Goal: Information Seeking & Learning: Learn about a topic

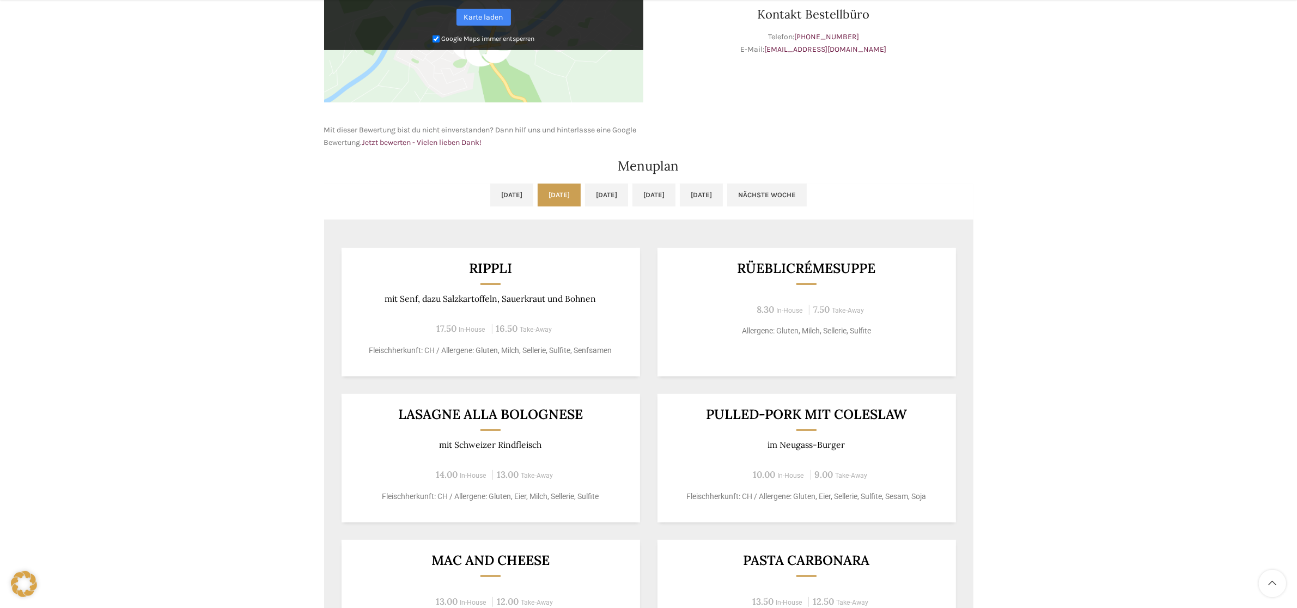
scroll to position [545, 0]
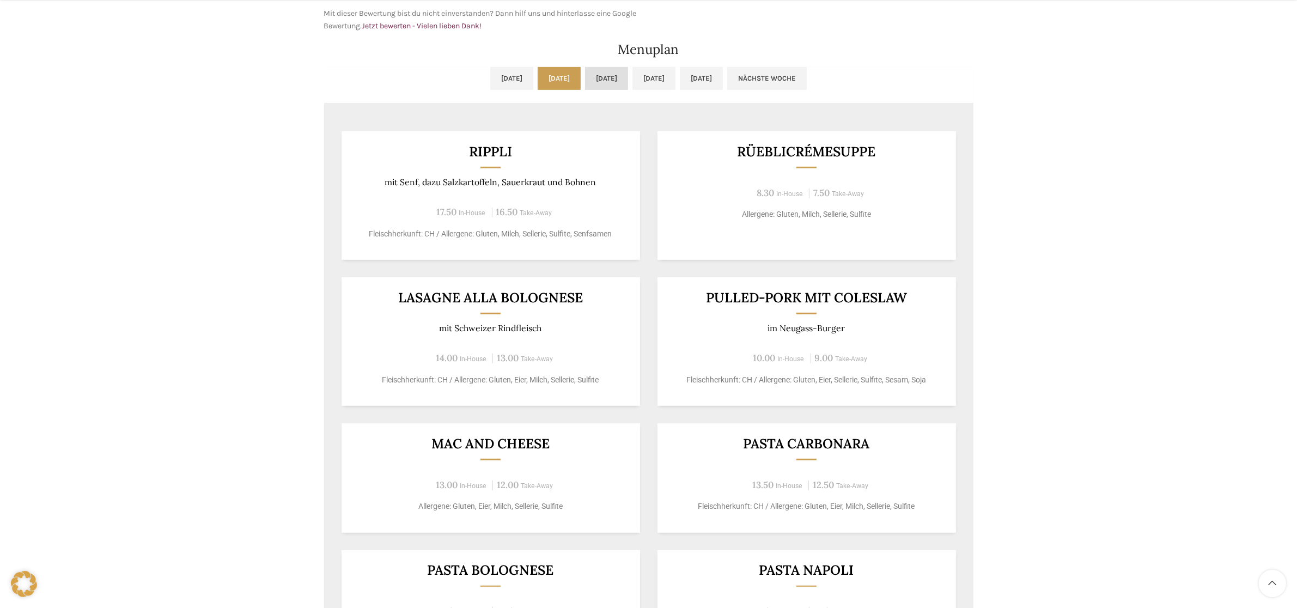
click at [617, 77] on link "[DATE]" at bounding box center [606, 78] width 43 height 23
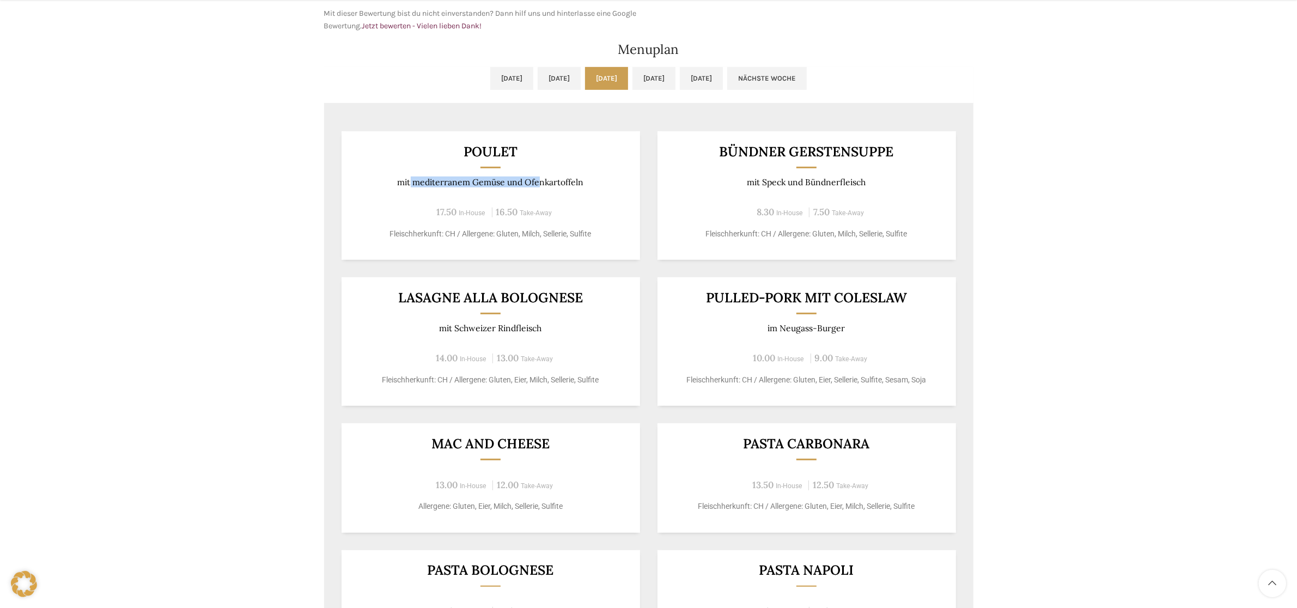
drag, startPoint x: 410, startPoint y: 181, endPoint x: 562, endPoint y: 180, distance: 152.0
click at [541, 181] on p "mit mediterranem Gemüse und Ofenkartoffeln" at bounding box center [491, 182] width 272 height 10
click at [581, 189] on div "Poulet mit mediterranem Gemüse und Ofenkartoffeln 17.50 In-House 16.50 Take-Awa…" at bounding box center [491, 195] width 299 height 129
drag, startPoint x: 544, startPoint y: 180, endPoint x: 442, endPoint y: 183, distance: 101.9
click at [439, 189] on div "Poulet mit mediterranem Gemüse und Ofenkartoffeln 17.50 In-House 16.50 Take-Awa…" at bounding box center [491, 195] width 299 height 129
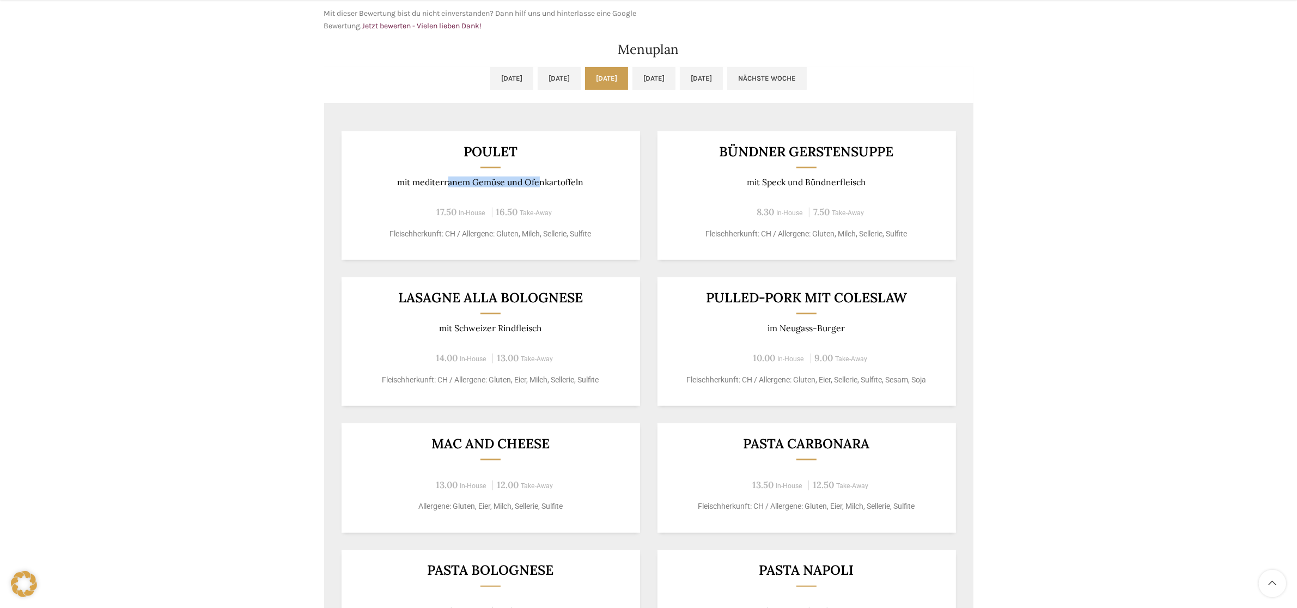
drag, startPoint x: 447, startPoint y: 177, endPoint x: 556, endPoint y: 184, distance: 109.7
click at [556, 184] on p "mit mediterranem Gemüse und Ofenkartoffeln" at bounding box center [491, 182] width 272 height 10
click at [454, 185] on p "mit mediterranem Gemüse und Ofenkartoffeln" at bounding box center [491, 182] width 272 height 10
drag, startPoint x: 399, startPoint y: 186, endPoint x: 639, endPoint y: 191, distance: 239.8
click at [600, 186] on p "mit mediterranem Gemüse und Ofenkartoffeln" at bounding box center [491, 182] width 272 height 10
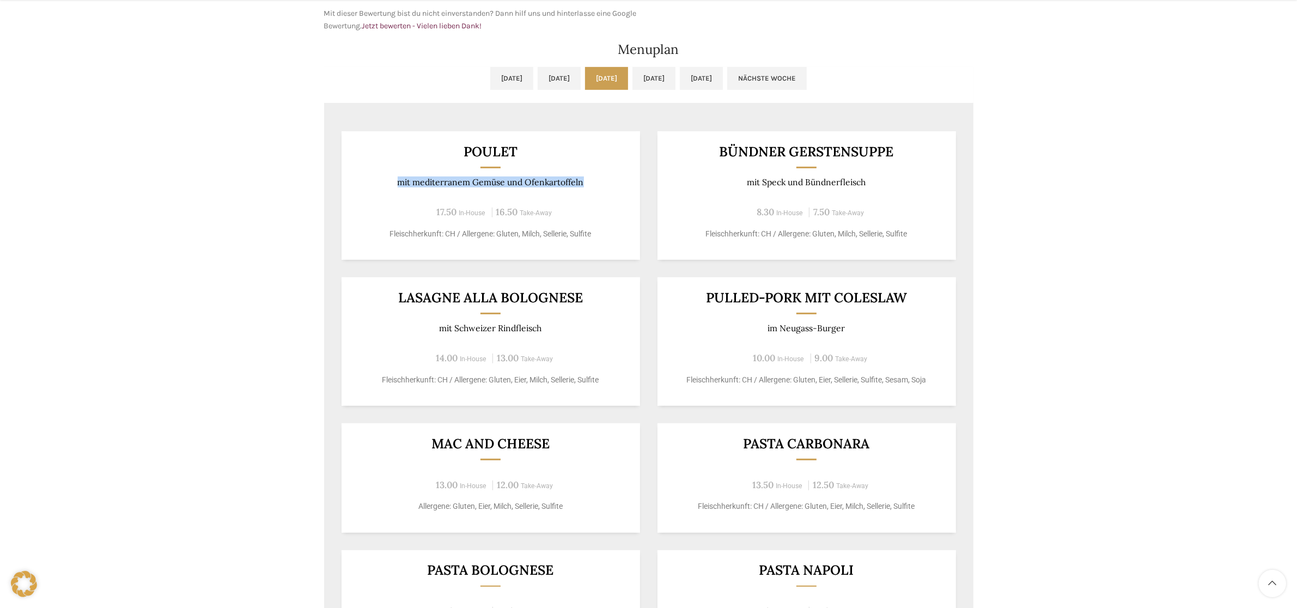
click at [129, 185] on div "Backstubenbistro Schuppis Wochentag ÖFFNUNGSZEITEN [DATE][GEOGRAPHIC_DATA][DATE…" at bounding box center [648, 129] width 1297 height 1149
click at [208, 173] on div "Backstubenbistro Schuppis Wochentag ÖFFNUNGSZEITEN [DATE][GEOGRAPHIC_DATA][DATE…" at bounding box center [648, 129] width 1297 height 1149
click at [281, 178] on div "Backstubenbistro Schuppis Wochentag ÖFFNUNGSZEITEN [DATE][GEOGRAPHIC_DATA][DATE…" at bounding box center [648, 129] width 1297 height 1149
click at [285, 162] on div "Backstubenbistro Schuppis Wochentag ÖFFNUNGSZEITEN [DATE][GEOGRAPHIC_DATA][DATE…" at bounding box center [648, 129] width 1297 height 1149
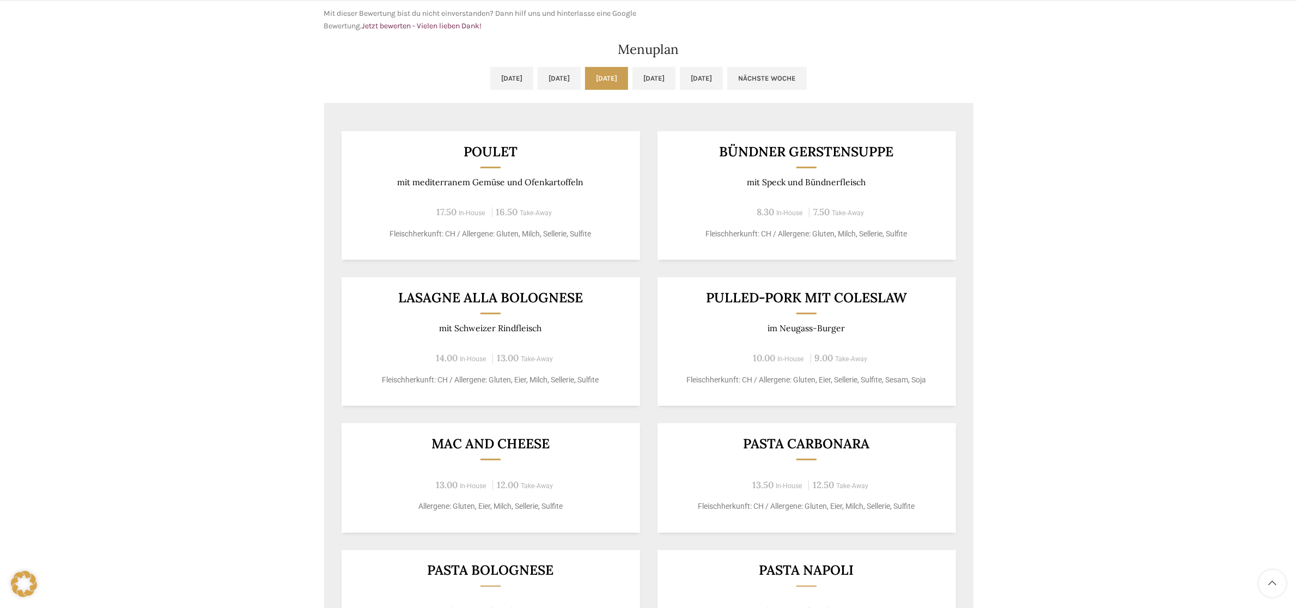
click at [269, 155] on div "Backstubenbistro Schuppis Wochentag ÖFFNUNGSZEITEN [DATE][GEOGRAPHIC_DATA][DATE…" at bounding box center [648, 129] width 1297 height 1149
drag, startPoint x: 474, startPoint y: 188, endPoint x: 598, endPoint y: 191, distance: 124.3
click at [597, 192] on div "Poulet mit mediterranem Gemüse und Ofenkartoffeln 17.50 In-House 16.50 Take-Awa…" at bounding box center [491, 195] width 299 height 129
click at [611, 202] on div "Poulet mit mediterranem Gemüse und Ofenkartoffeln 17.50 In-House 16.50 Take-Awa…" at bounding box center [491, 195] width 299 height 129
drag, startPoint x: 587, startPoint y: 181, endPoint x: 334, endPoint y: 179, distance: 253.4
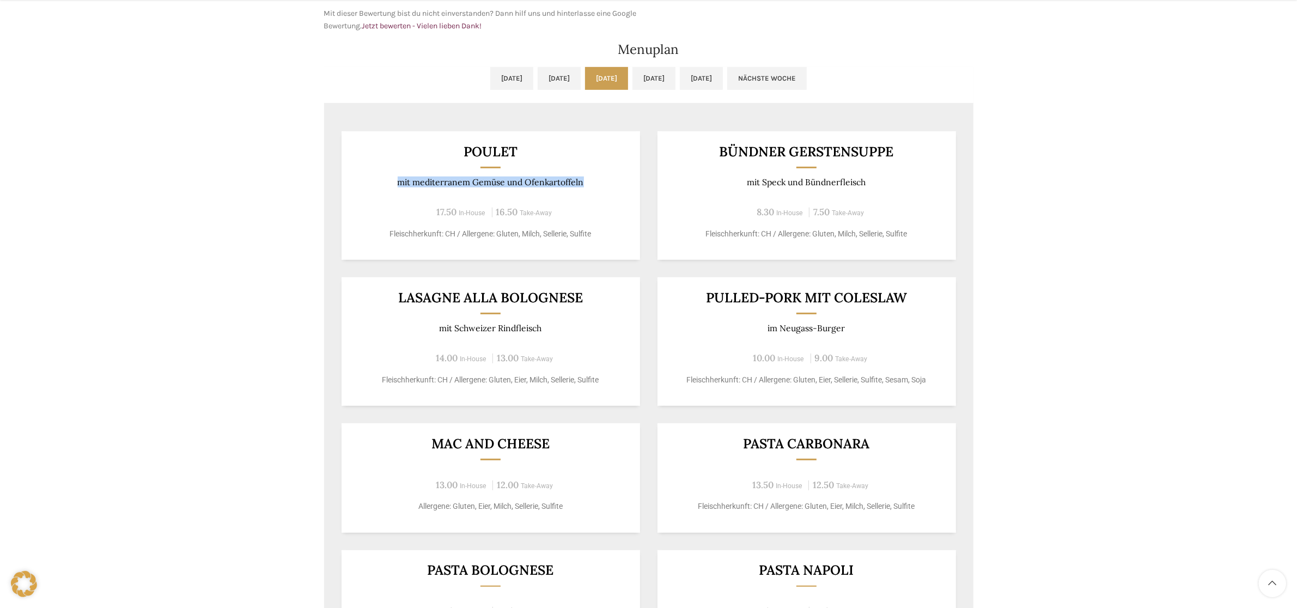
click at [334, 179] on div "Poulet mit mediterranem Gemüse und Ofenkartoffeln 17.50 In-House 16.50 Take-Awa…" at bounding box center [649, 395] width 650 height 563
drag, startPoint x: 181, startPoint y: 184, endPoint x: 191, endPoint y: 183, distance: 9.9
click at [181, 184] on div "Backstubenbistro Schuppis Wochentag ÖFFNUNGSZEITEN [DATE][GEOGRAPHIC_DATA][DATE…" at bounding box center [648, 129] width 1297 height 1149
click at [398, 120] on div "Poulet mit mediterranem Gemüse und Ofenkartoffeln 17.50 In-House 16.50 Take-Awa…" at bounding box center [649, 395] width 650 height 563
drag, startPoint x: 407, startPoint y: 189, endPoint x: 505, endPoint y: 189, distance: 98.6
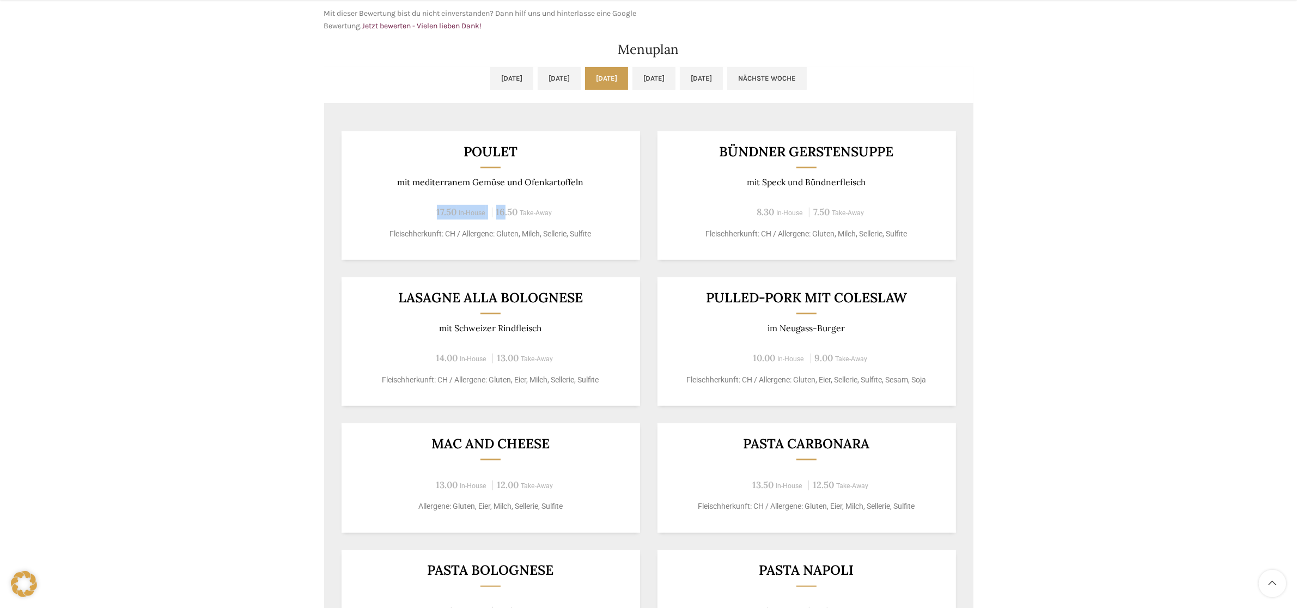
click at [505, 189] on div "Poulet mit mediterranem Gemüse und Ofenkartoffeln 17.50 In-House 16.50 Take-Awa…" at bounding box center [491, 195] width 299 height 129
drag, startPoint x: 466, startPoint y: 178, endPoint x: 599, endPoint y: 189, distance: 134.0
click at [599, 189] on div "Poulet mit mediterranem Gemüse und Ofenkartoffeln 17.50 In-House 16.50 Take-Awa…" at bounding box center [491, 195] width 299 height 129
click at [624, 149] on h3 "Poulet" at bounding box center [491, 152] width 272 height 14
drag, startPoint x: 399, startPoint y: 180, endPoint x: 609, endPoint y: 209, distance: 211.8
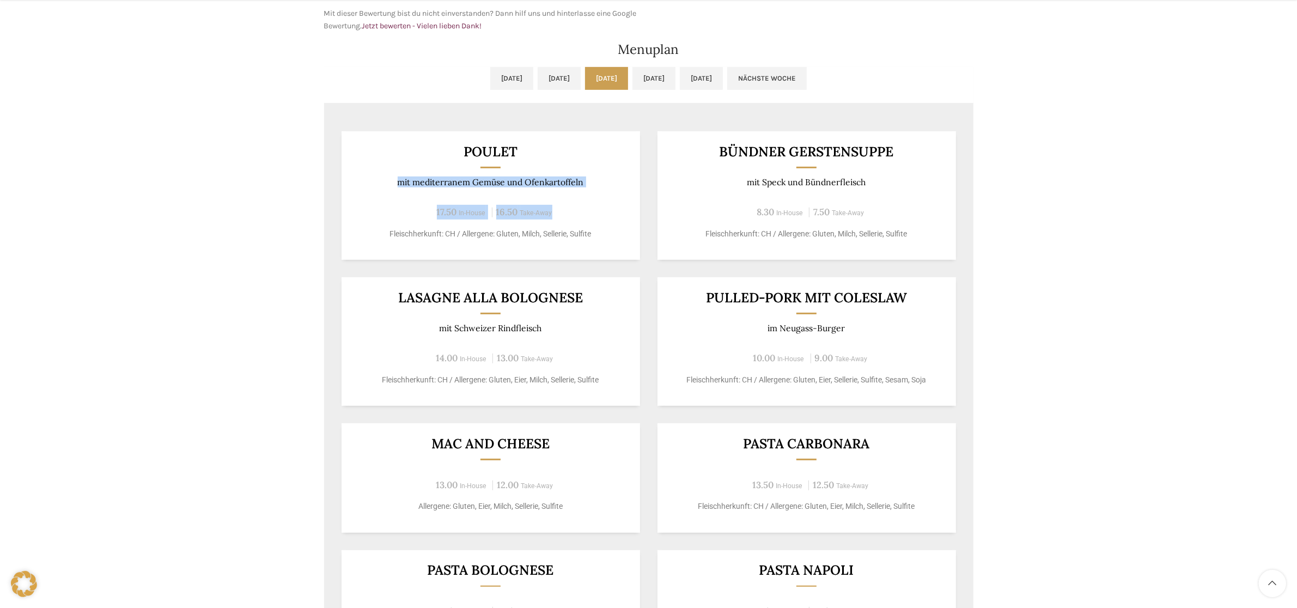
click at [609, 209] on div "Poulet mit mediterranem Gemüse und Ofenkartoffeln 17.50 In-House 16.50 Take-Awa…" at bounding box center [491, 195] width 299 height 129
click at [584, 141] on div "Poulet mit mediterranem Gemüse und Ofenkartoffeln 17.50 In-House 16.50 Take-Awa…" at bounding box center [491, 195] width 299 height 129
drag, startPoint x: 413, startPoint y: 188, endPoint x: 573, endPoint y: 189, distance: 160.2
click at [571, 194] on div "Poulet mit mediterranem Gemüse und Ofenkartoffeln 17.50 In-House 16.50 Take-Awa…" at bounding box center [491, 195] width 299 height 129
click at [616, 123] on div "Poulet mit mediterranem Gemüse und Ofenkartoffeln 17.50 In-House 16.50 Take-Awa…" at bounding box center [649, 395] width 650 height 563
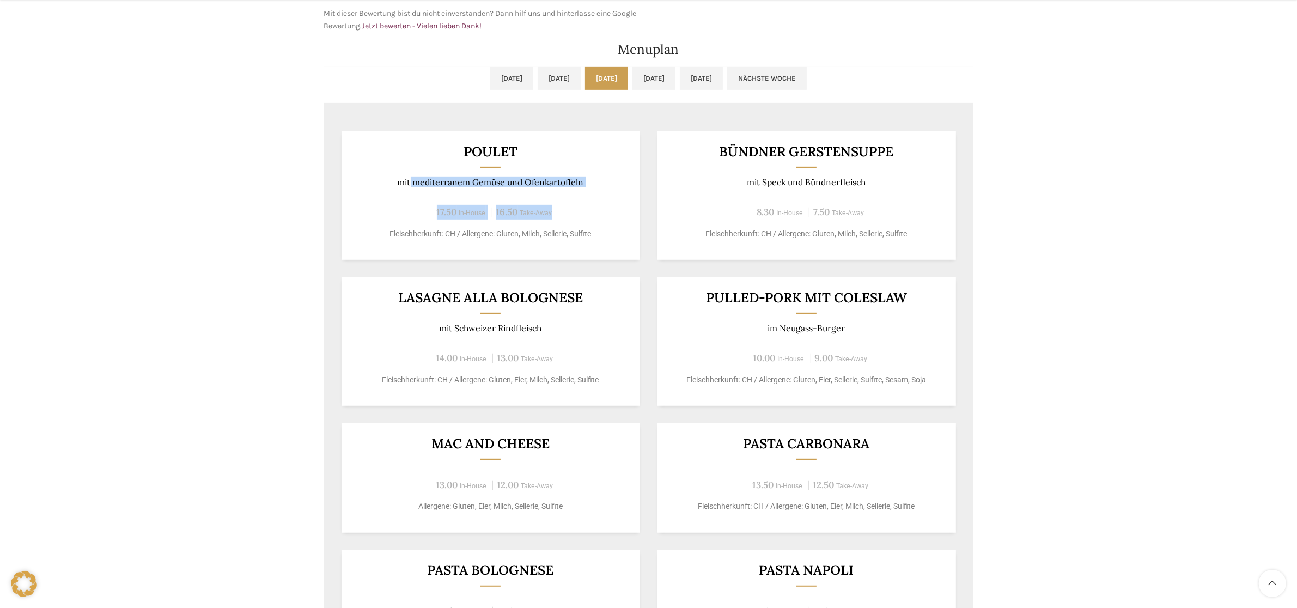
drag, startPoint x: 409, startPoint y: 181, endPoint x: 603, endPoint y: 196, distance: 194.1
click at [600, 196] on div "Poulet mit mediterranem Gemüse und Ofenkartoffeln 17.50 In-House 16.50 Take-Awa…" at bounding box center [491, 195] width 299 height 129
click at [590, 147] on h3 "Poulet" at bounding box center [491, 152] width 272 height 14
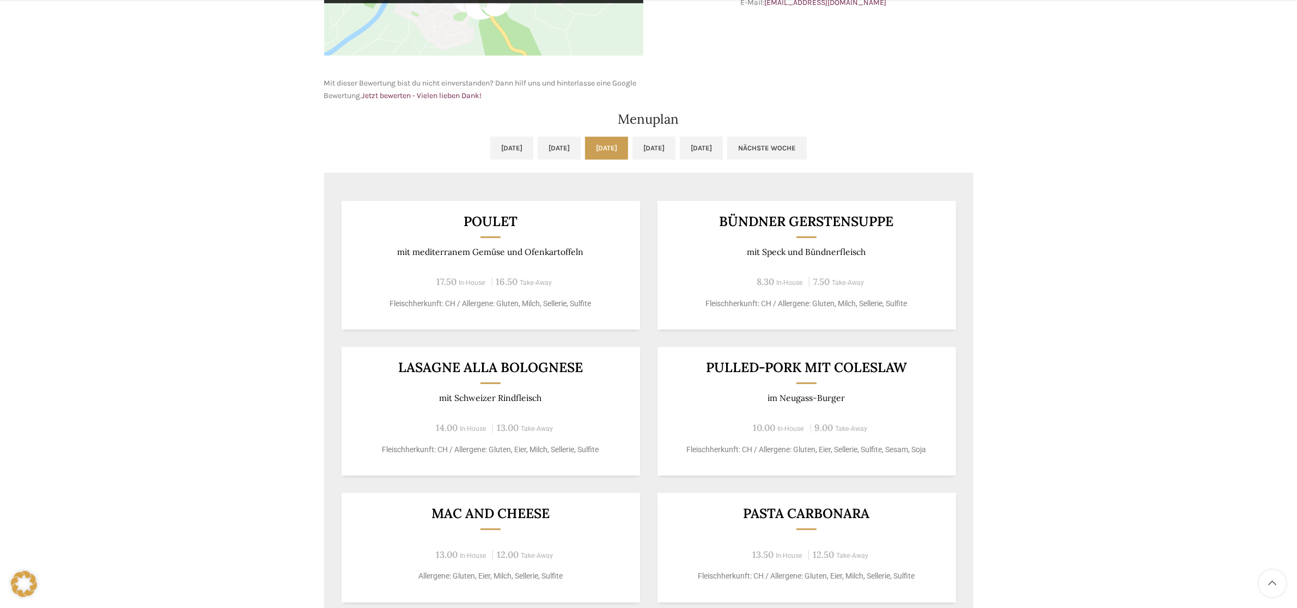
scroll to position [477, 0]
click at [1074, 134] on div "Backstubenbistro Schuppis Wochentag ÖFFNUNGSZEITEN [DATE][GEOGRAPHIC_DATA][DATE…" at bounding box center [648, 197] width 1297 height 1149
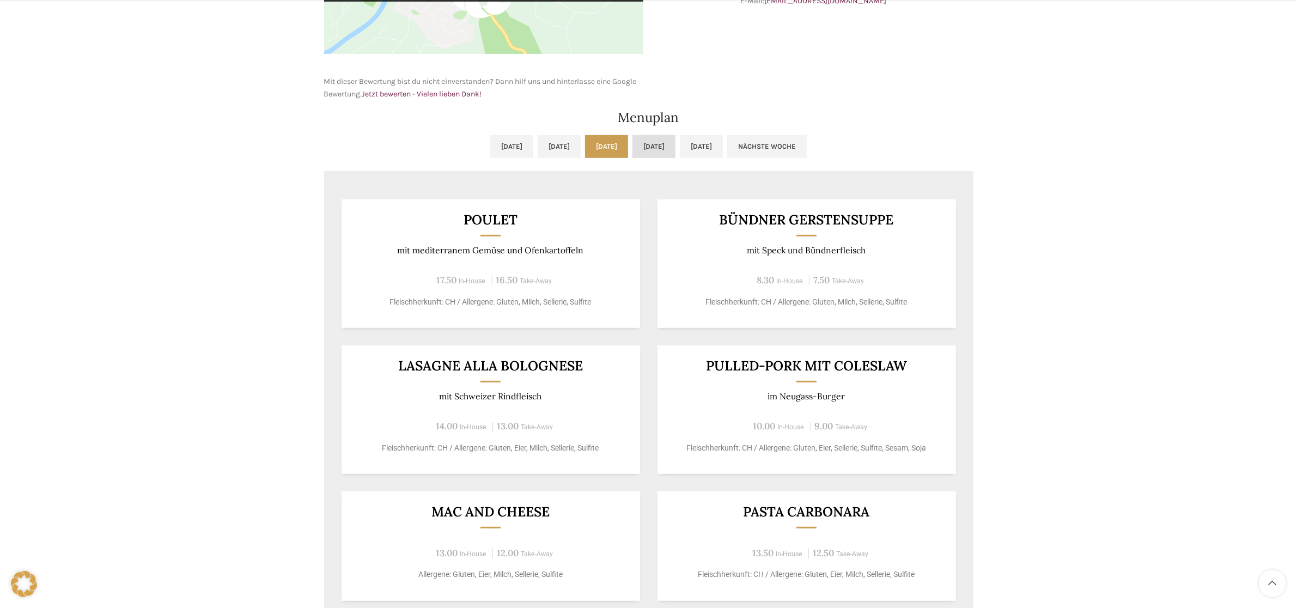
click at [666, 150] on link "[DATE]" at bounding box center [654, 146] width 43 height 23
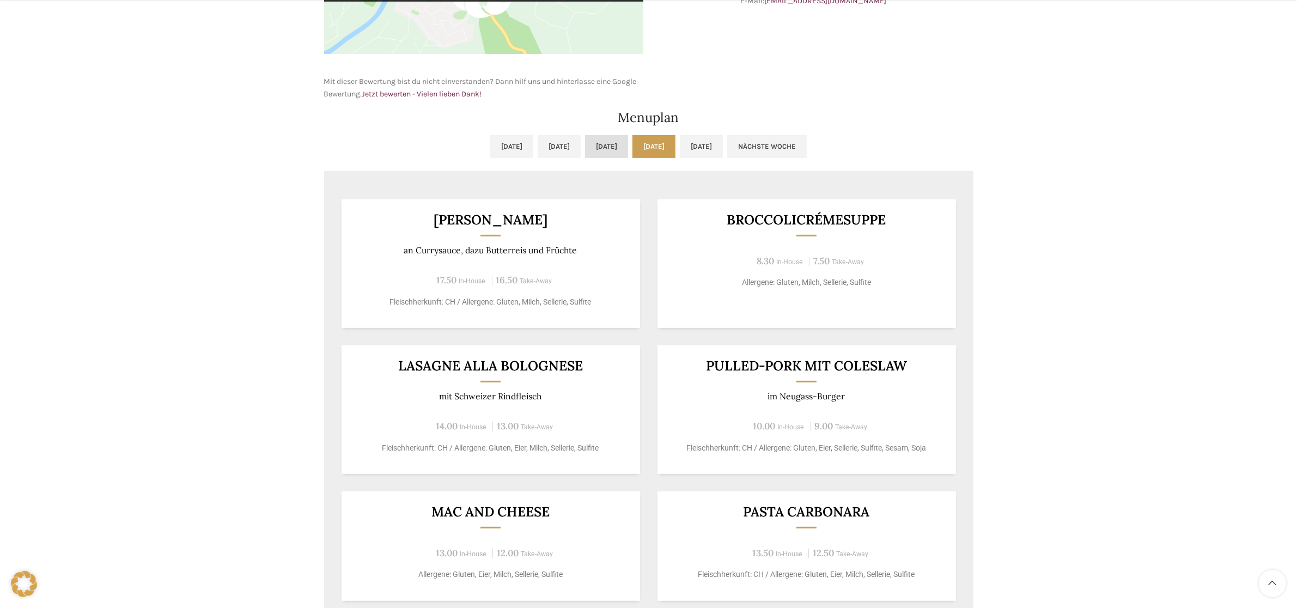
click at [603, 142] on link "[DATE]" at bounding box center [606, 146] width 43 height 23
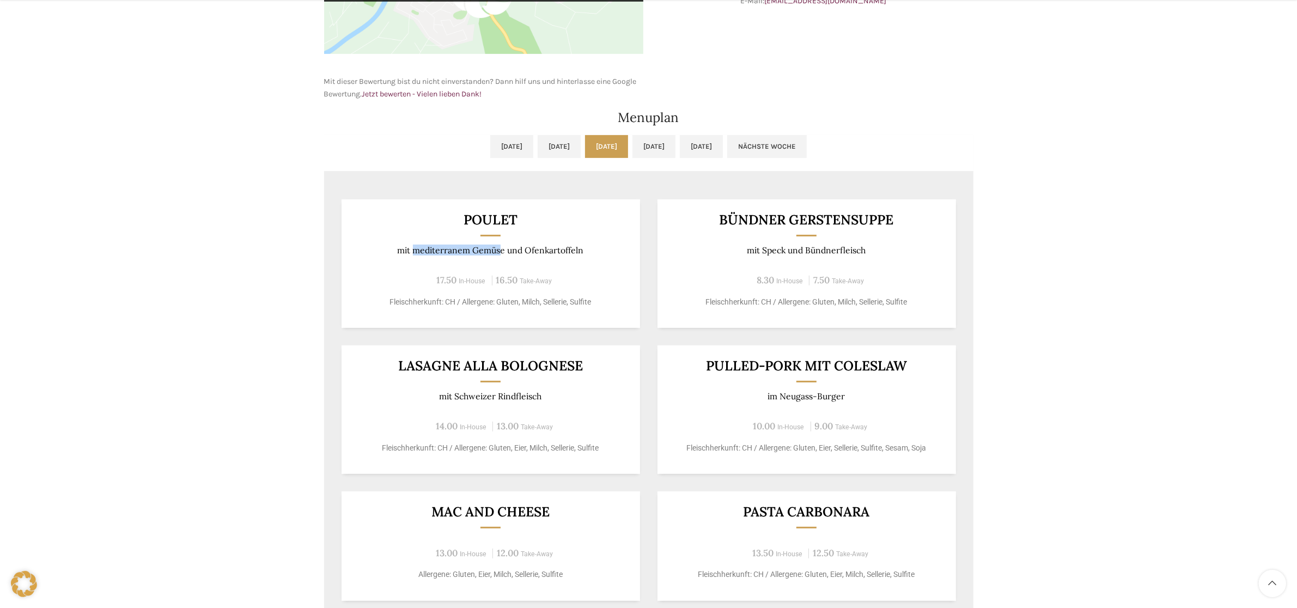
drag, startPoint x: 443, startPoint y: 253, endPoint x: 502, endPoint y: 253, distance: 59.4
click at [502, 253] on p "mit mediterranem Gemüse und Ofenkartoffeln" at bounding box center [491, 250] width 272 height 10
copy p "mediterranem Gemüs"
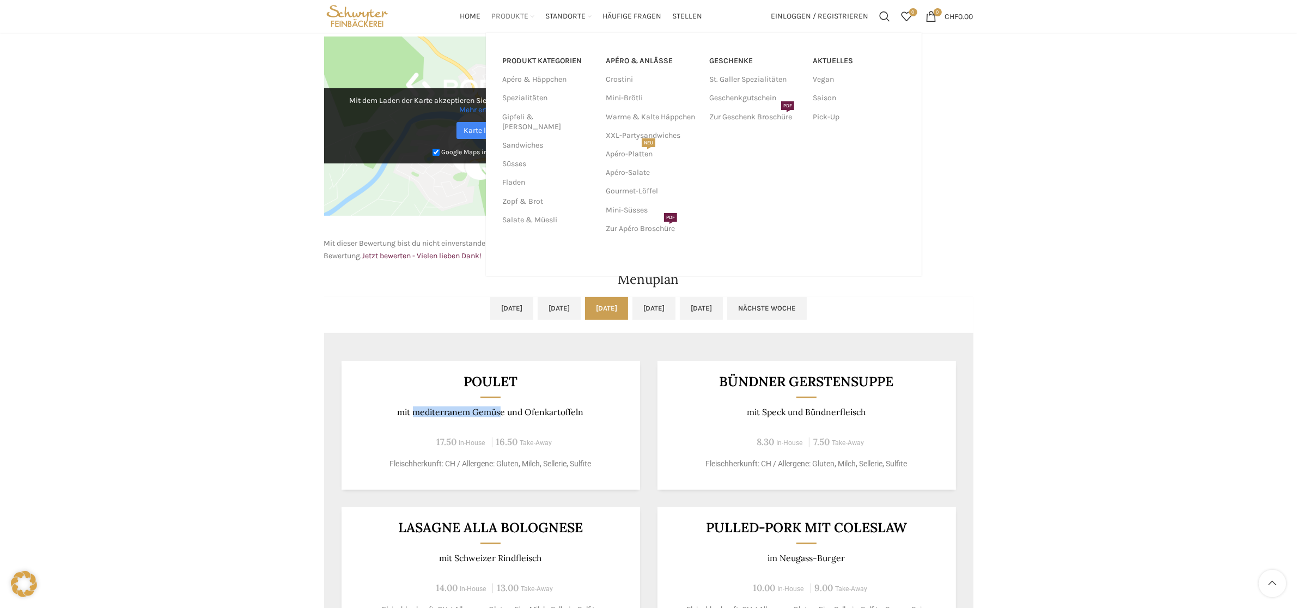
scroll to position [204, 0]
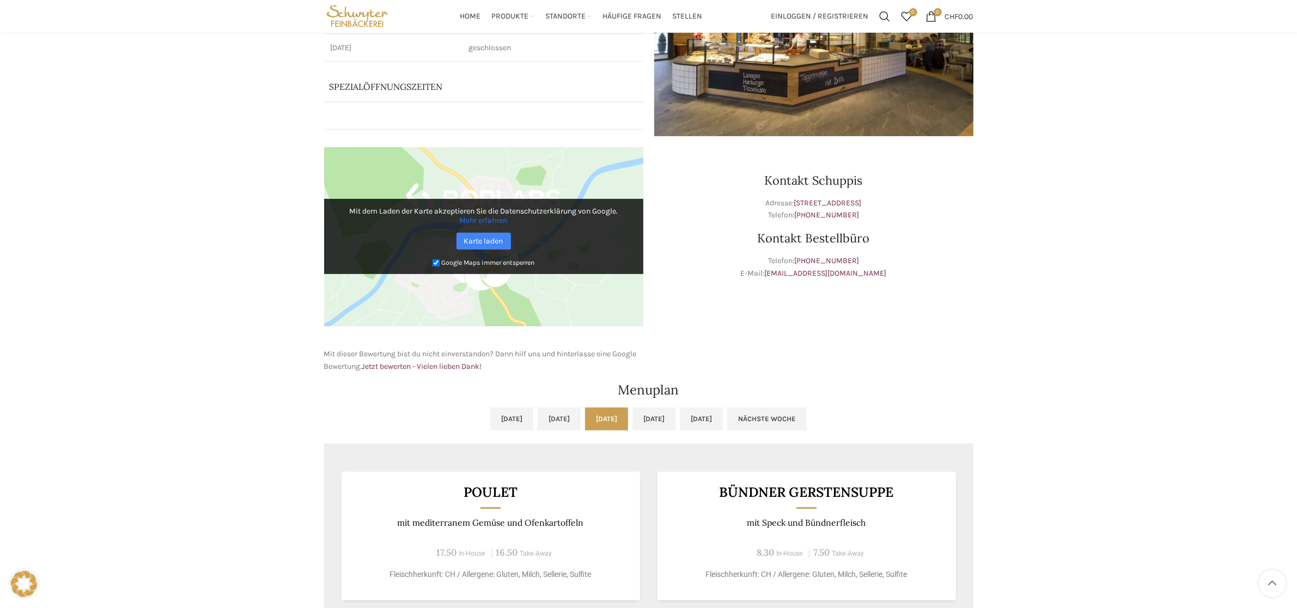
click at [950, 262] on p "Telefon: [PHONE_NUMBER] E-Mail: [EMAIL_ADDRESS][DOMAIN_NAME]" at bounding box center [813, 267] width 319 height 25
drag, startPoint x: 409, startPoint y: 529, endPoint x: 524, endPoint y: 529, distance: 115.0
click at [502, 527] on div "Poulet mit mediterranem Gemüse und Ofenkartoffeln 17.50 In-House 16.50 Take-Awa…" at bounding box center [491, 536] width 299 height 129
click at [442, 546] on div "17.50 In-House 16.50 Take-Away" at bounding box center [491, 552] width 272 height 15
click at [921, 329] on div "Kontakt Schuppis Adresse: [STREET_ADDRESS] Telefon: [PHONE_NUMBER] Kontakt Best…" at bounding box center [814, 260] width 330 height 237
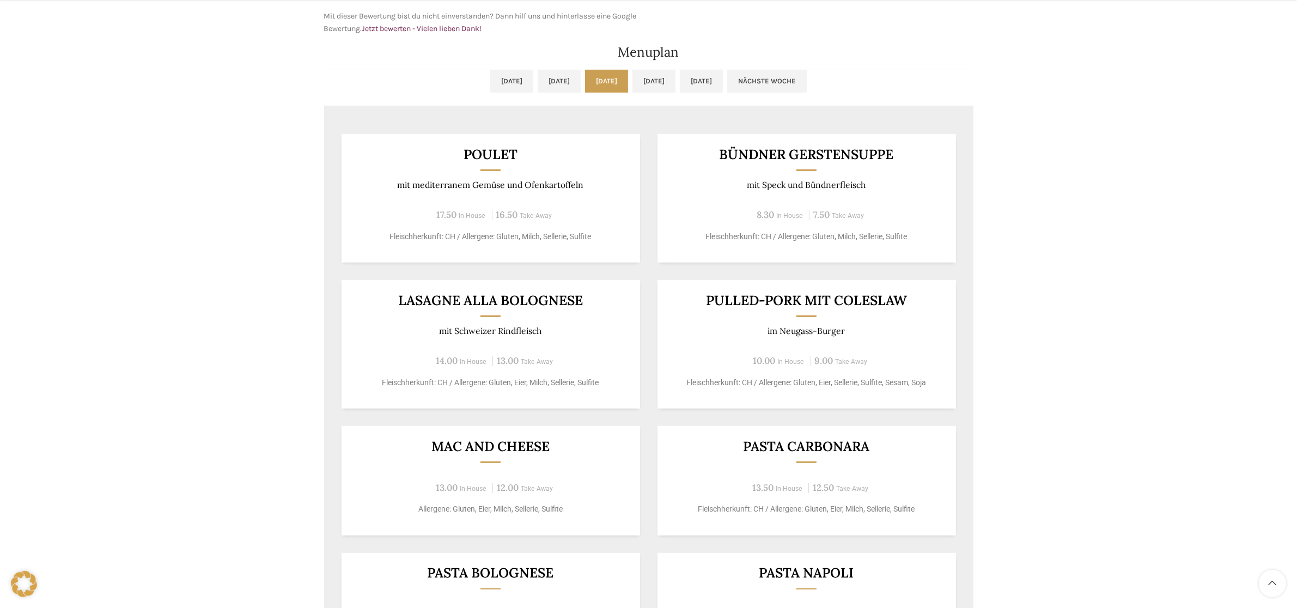
scroll to position [545, 0]
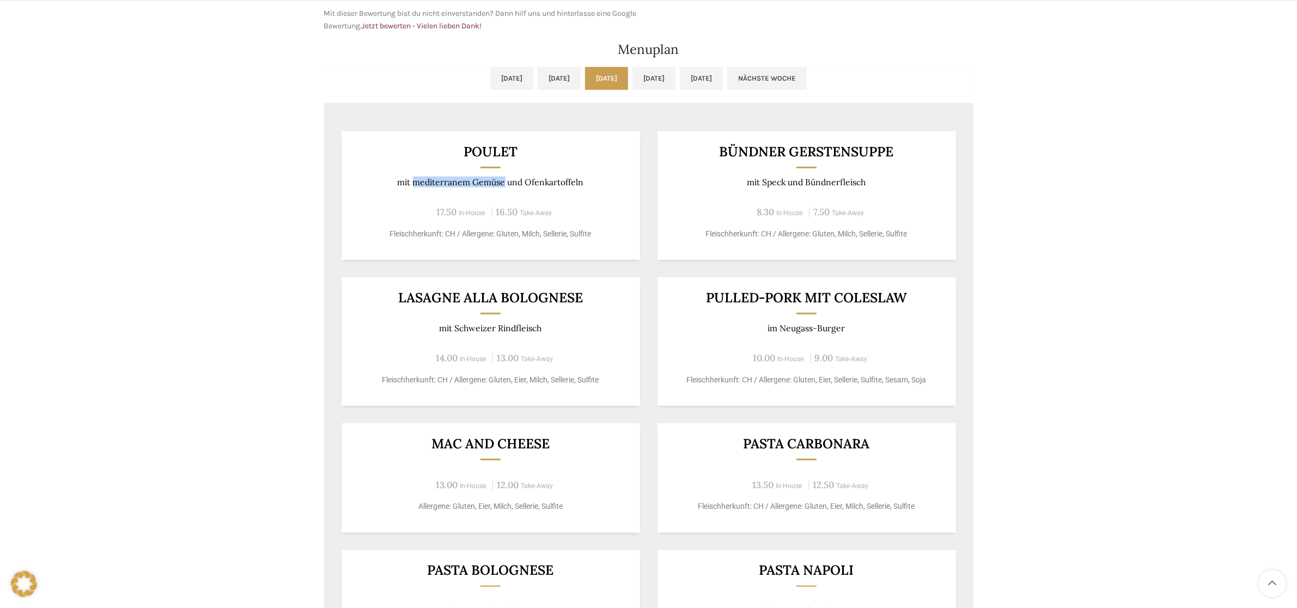
drag, startPoint x: 423, startPoint y: 183, endPoint x: 506, endPoint y: 184, distance: 82.3
click at [506, 184] on p "mit mediterranem Gemüse und Ofenkartoffeln" at bounding box center [491, 182] width 272 height 10
copy p "mediterranem Gemüse"
click at [274, 273] on div "Backstubenbistro Schuppis Wochentag ÖFFNUNGSZEITEN [DATE][GEOGRAPHIC_DATA][DATE…" at bounding box center [648, 129] width 1297 height 1149
click at [490, 88] on link "[DATE]" at bounding box center [511, 78] width 43 height 23
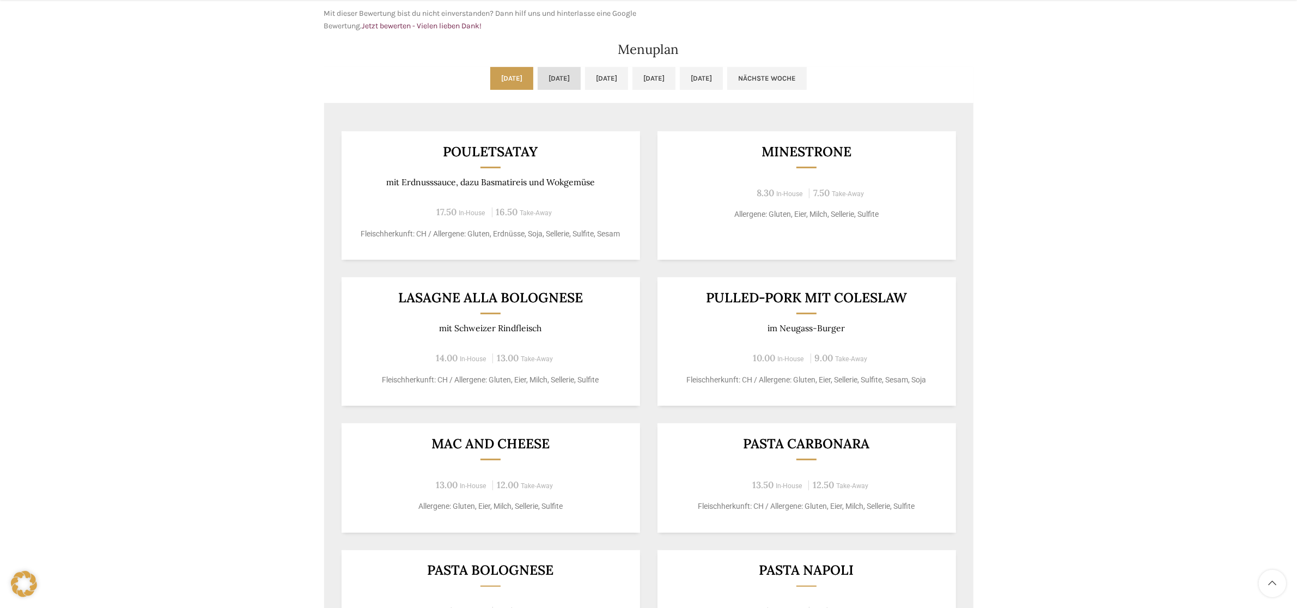
click at [538, 71] on link "[DATE]" at bounding box center [559, 78] width 43 height 23
click at [601, 80] on link "[DATE]" at bounding box center [606, 78] width 43 height 23
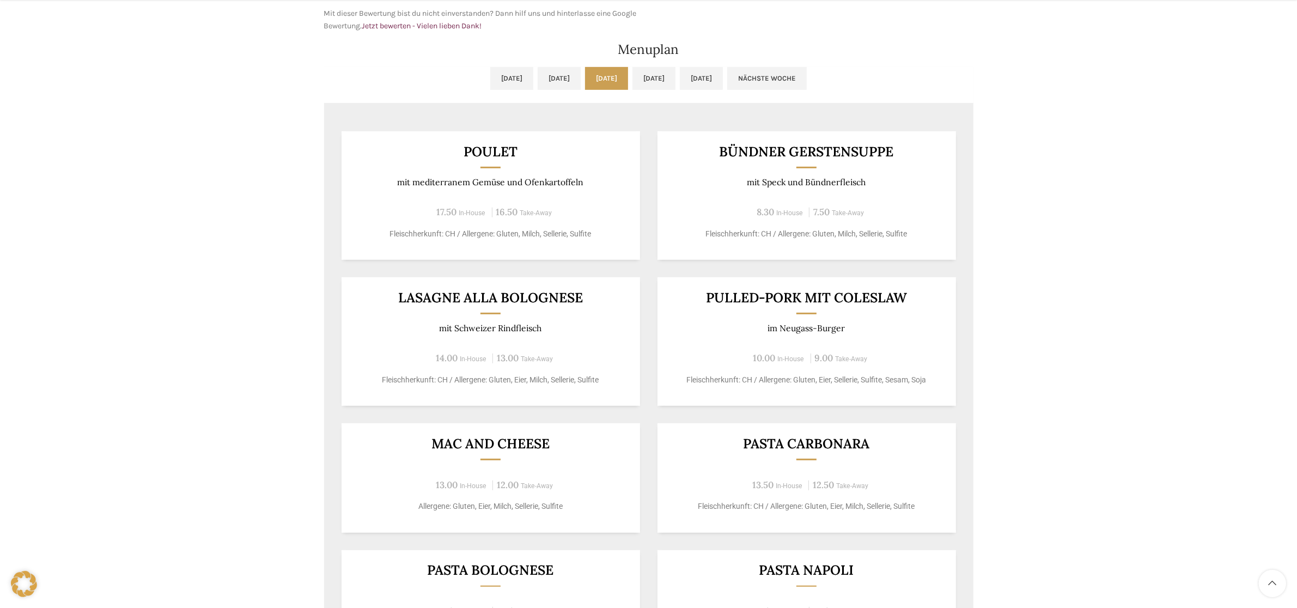
click at [336, 77] on ul "[DATE] [DATE] [DATE] [DATE] [DATE] Nächste Woche" at bounding box center [649, 85] width 650 height 36
click at [364, 80] on ul "[DATE] [DATE] [DATE] [DATE] [DATE] Nächste Woche" at bounding box center [649, 85] width 650 height 36
click at [538, 80] on link "[DATE]" at bounding box center [559, 78] width 43 height 23
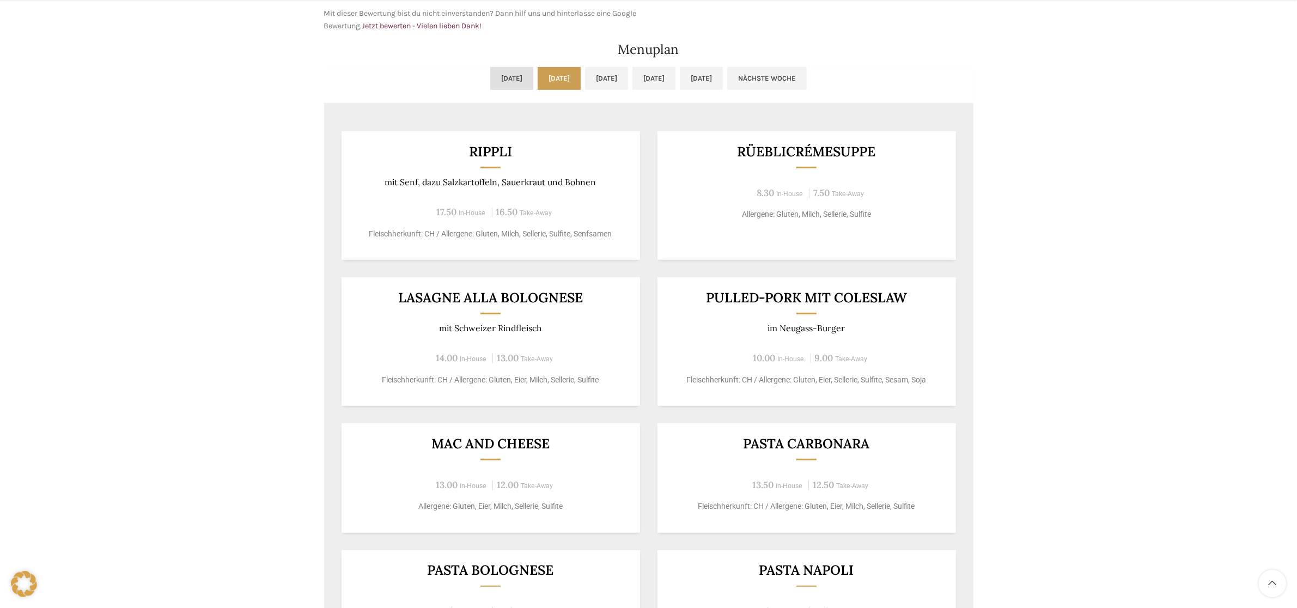
click at [490, 80] on link "[DATE]" at bounding box center [511, 78] width 43 height 23
drag, startPoint x: 214, startPoint y: 83, endPoint x: 232, endPoint y: 81, distance: 18.2
click at [214, 83] on div "Backstubenbistro Schuppis Wochentag ÖFFNUNGSZEITEN [DATE][GEOGRAPHIC_DATA][DATE…" at bounding box center [648, 129] width 1297 height 1149
click at [236, 334] on div "Backstubenbistro Schuppis Wochentag ÖFFNUNGSZEITEN [DATE][GEOGRAPHIC_DATA][DATE…" at bounding box center [648, 129] width 1297 height 1149
drag, startPoint x: 278, startPoint y: 81, endPoint x: 1063, endPoint y: 502, distance: 890.4
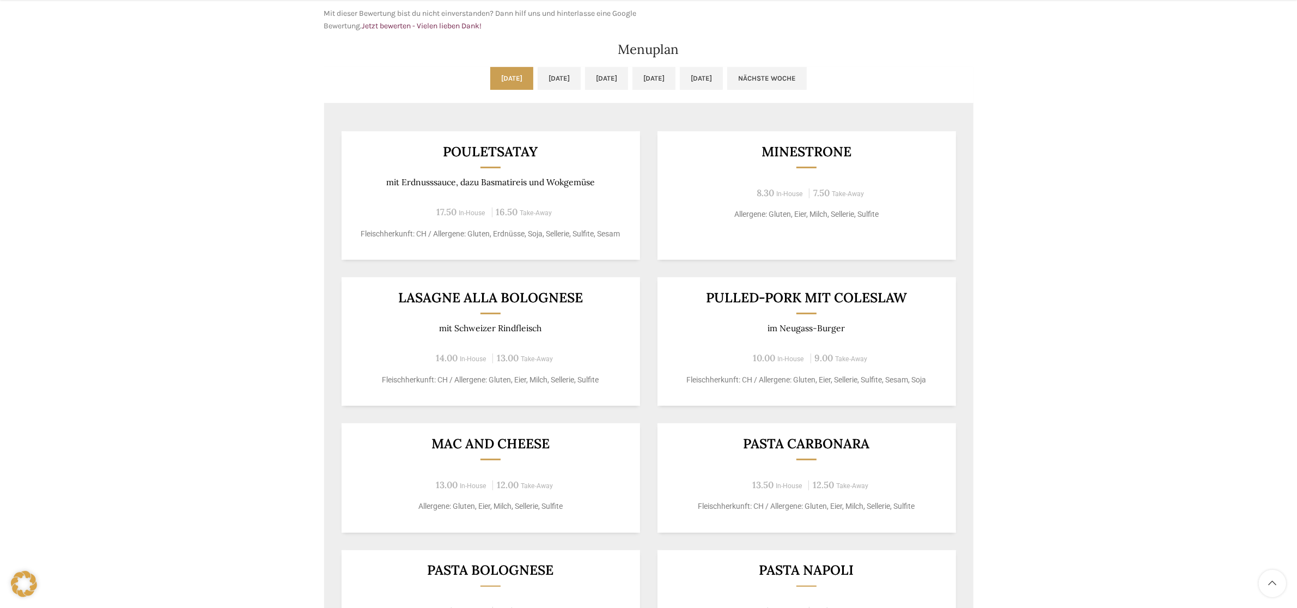
click at [1050, 508] on div "Backstubenbistro Schuppis Wochentag ÖFFNUNGSZEITEN [DATE][GEOGRAPHIC_DATA][DATE…" at bounding box center [648, 129] width 1297 height 1149
click at [1120, 270] on div "Backstubenbistro Schuppis Wochentag ÖFFNUNGSZEITEN [DATE][GEOGRAPHIC_DATA][DATE…" at bounding box center [648, 129] width 1297 height 1149
click at [191, 71] on div "Backstubenbistro Schuppis Wochentag ÖFFNUNGSZEITEN [DATE][GEOGRAPHIC_DATA][DATE…" at bounding box center [648, 129] width 1297 height 1149
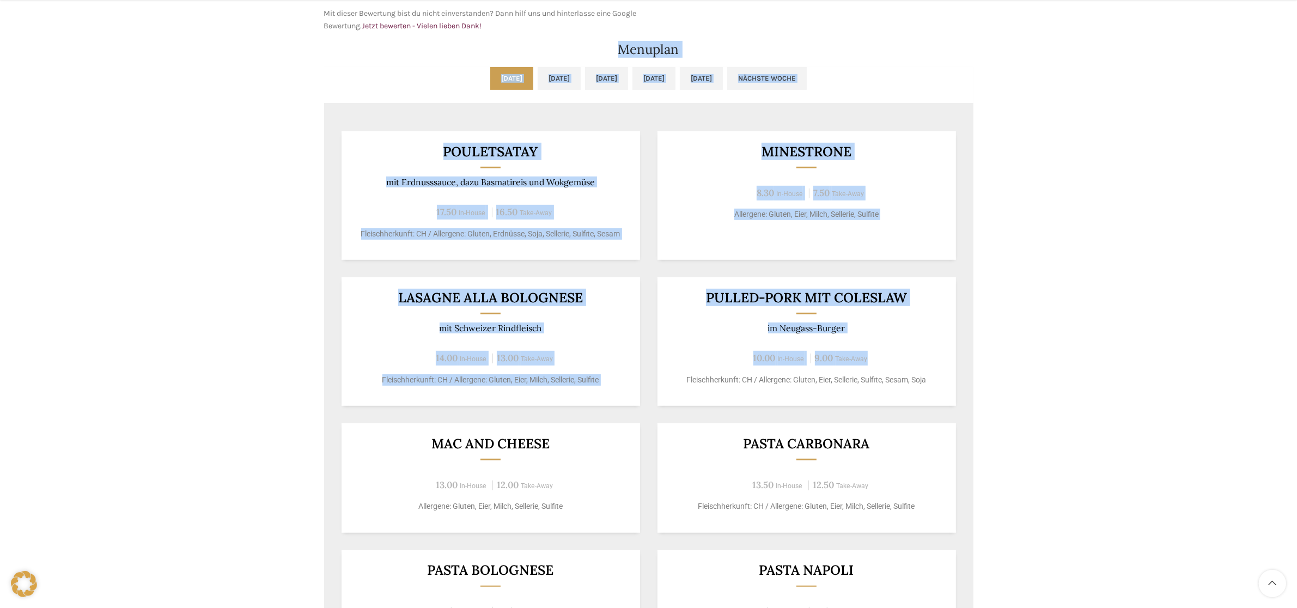
drag, startPoint x: 311, startPoint y: 56, endPoint x: 911, endPoint y: 368, distance: 676.1
click at [908, 367] on div "Backstubenbistro Schuppis Wochentag ÖFFNUNGSZEITEN [DATE][GEOGRAPHIC_DATA][DATE…" at bounding box center [648, 129] width 1297 height 1149
click at [1086, 161] on div "Backstubenbistro Schuppis Wochentag ÖFFNUNGSZEITEN [DATE][GEOGRAPHIC_DATA][DATE…" at bounding box center [648, 129] width 1297 height 1149
drag, startPoint x: 353, startPoint y: 61, endPoint x: 668, endPoint y: 76, distance: 315.3
click at [698, 74] on div "Backstubenbistro Schuppis Wochentag ÖFFNUNGSZEITEN [DATE][GEOGRAPHIC_DATA][DATE…" at bounding box center [649, 130] width 650 height 1106
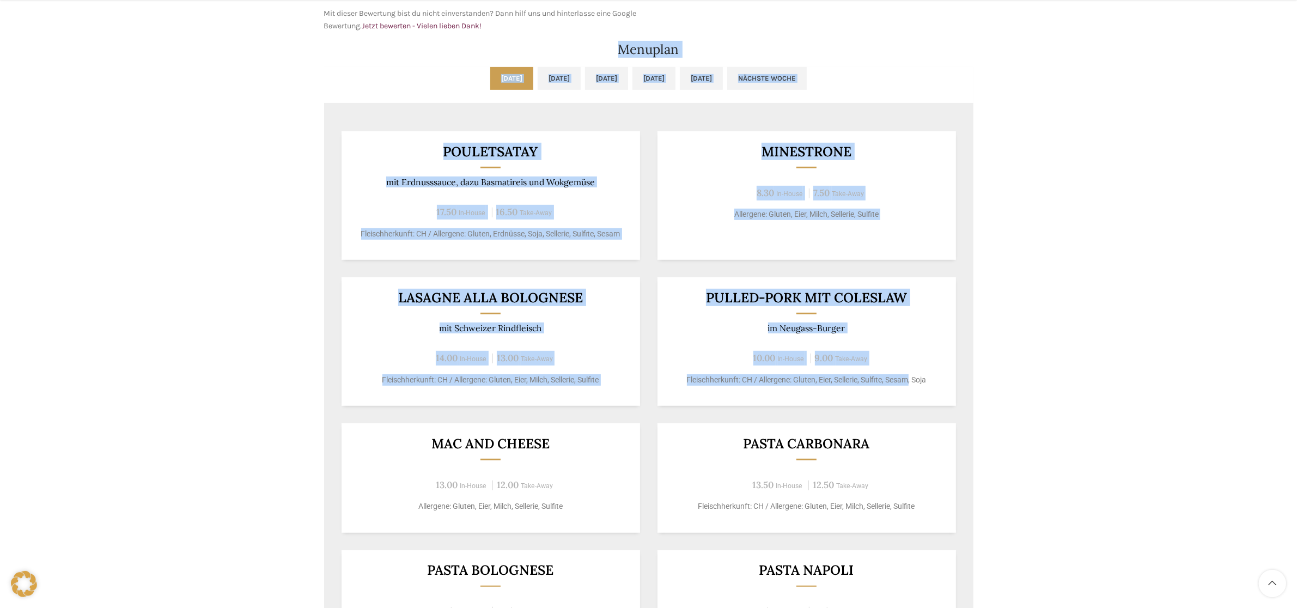
click at [349, 78] on ul "[DATE] [DATE] [DATE] [DATE] [DATE] Nächste Woche" at bounding box center [649, 85] width 650 height 36
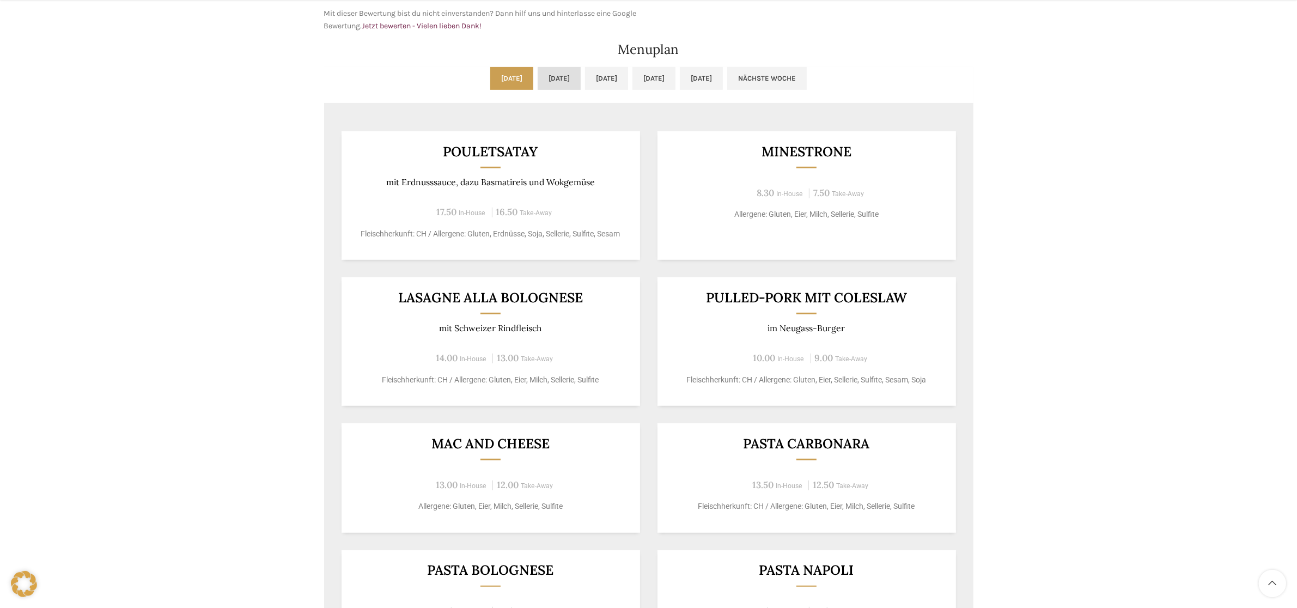
click at [545, 79] on link "[DATE]" at bounding box center [559, 78] width 43 height 23
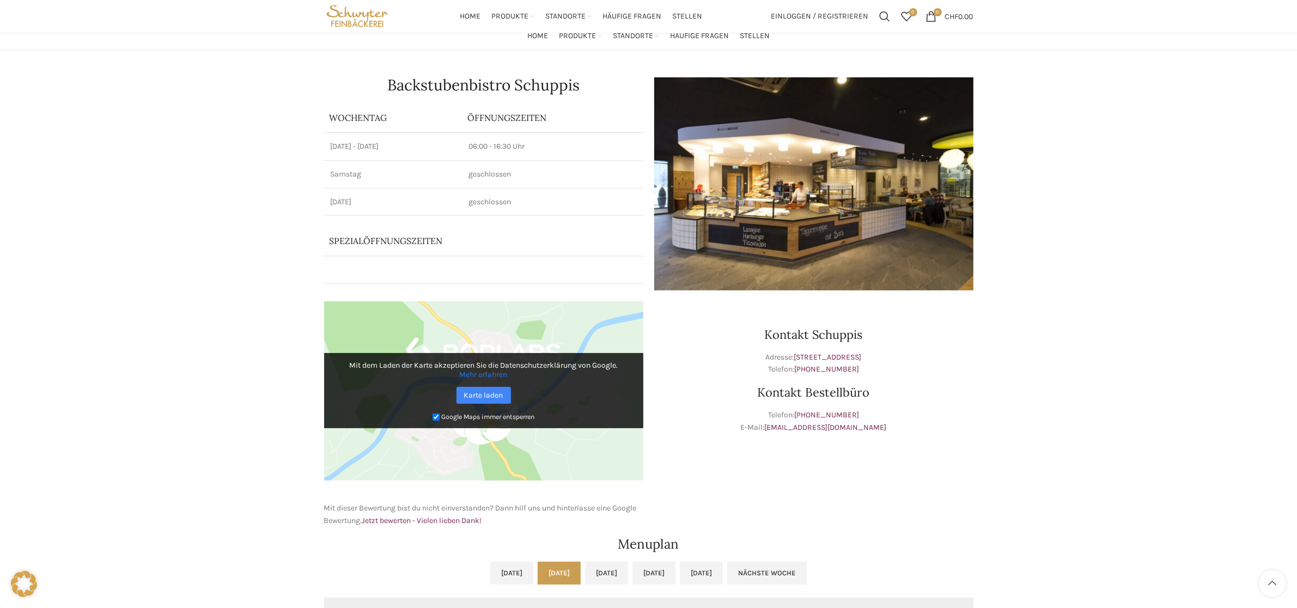
scroll to position [0, 0]
